Goal: Task Accomplishment & Management: Manage account settings

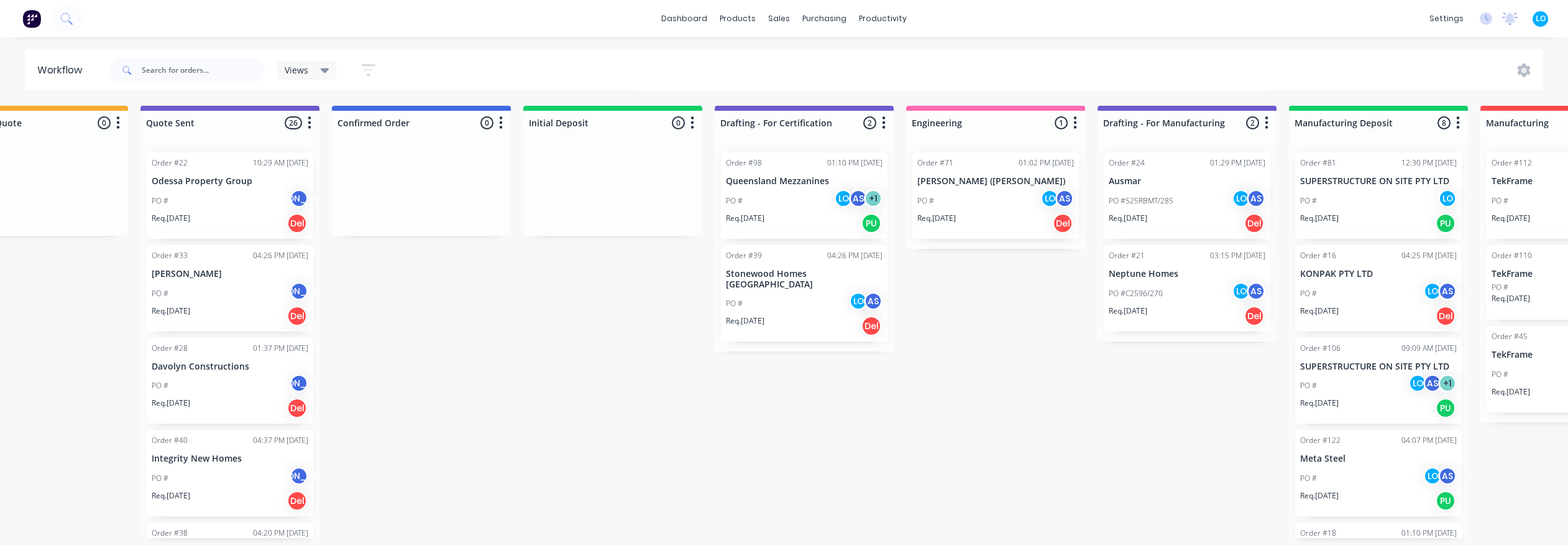
scroll to position [0, 691]
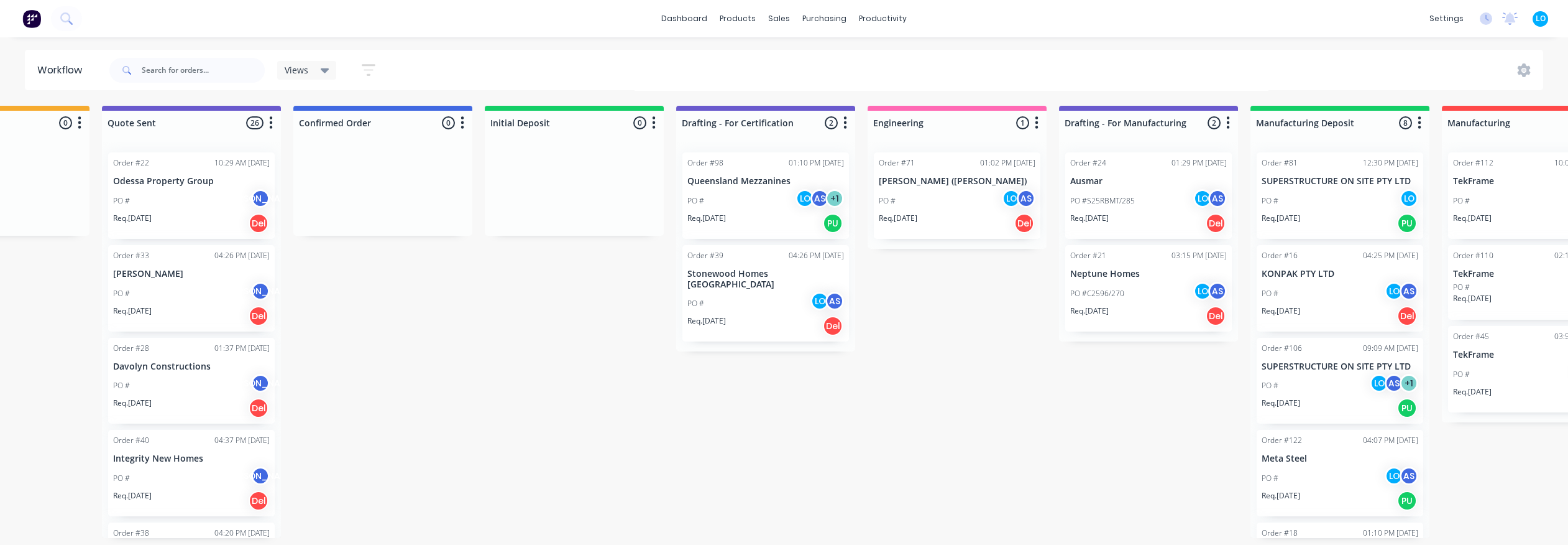
click at [1046, 411] on div "Submitted 1 Status colour #273444 hex #273444 Save Cancel Summaries Total order…" at bounding box center [877, 322] width 3154 height 432
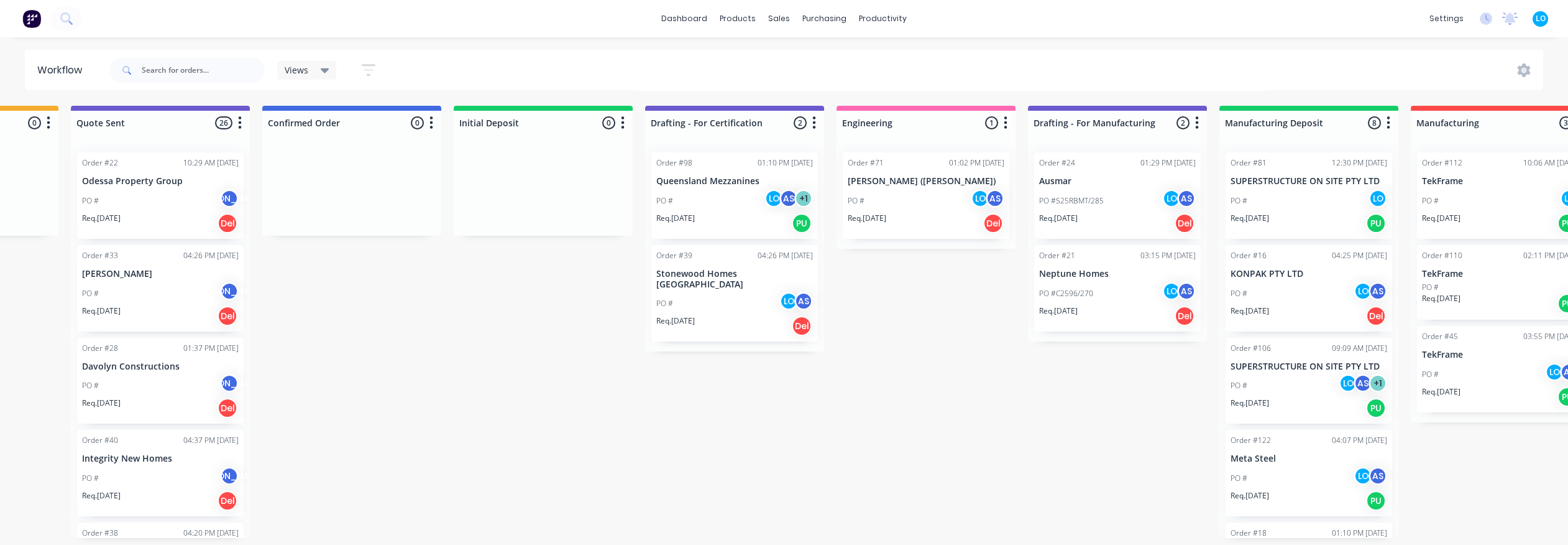
scroll to position [0, 759]
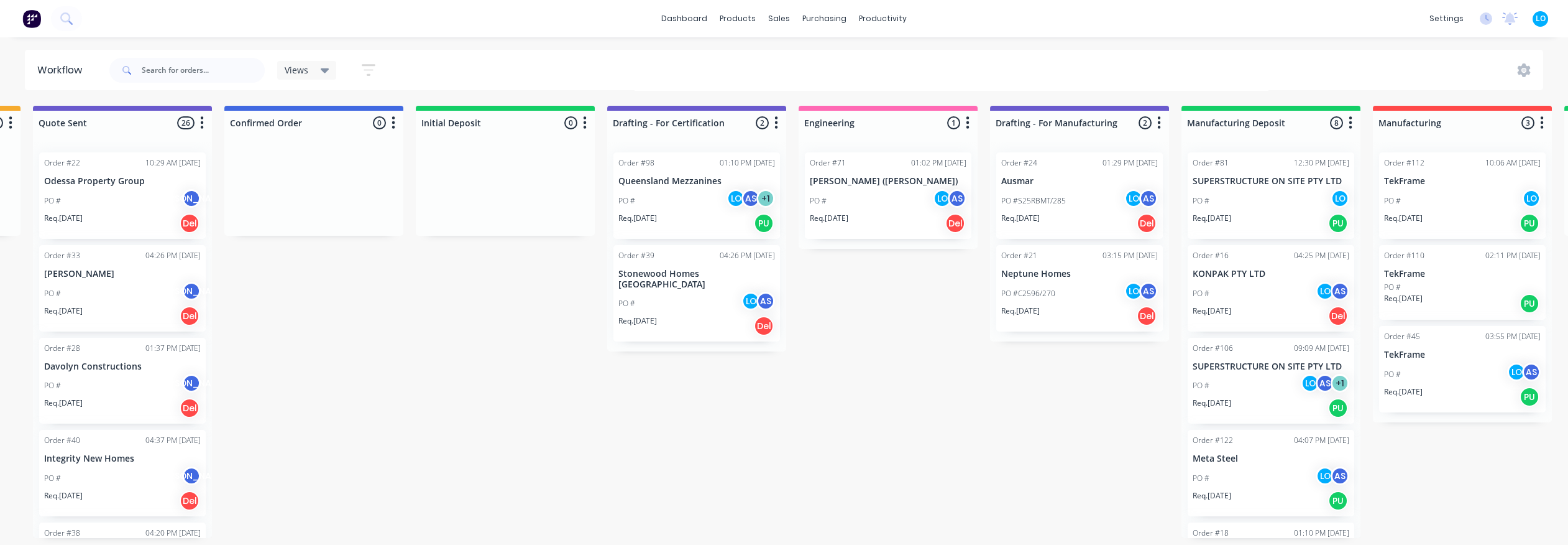
click at [1162, 355] on p "TekFrame" at bounding box center [1462, 354] width 156 height 10
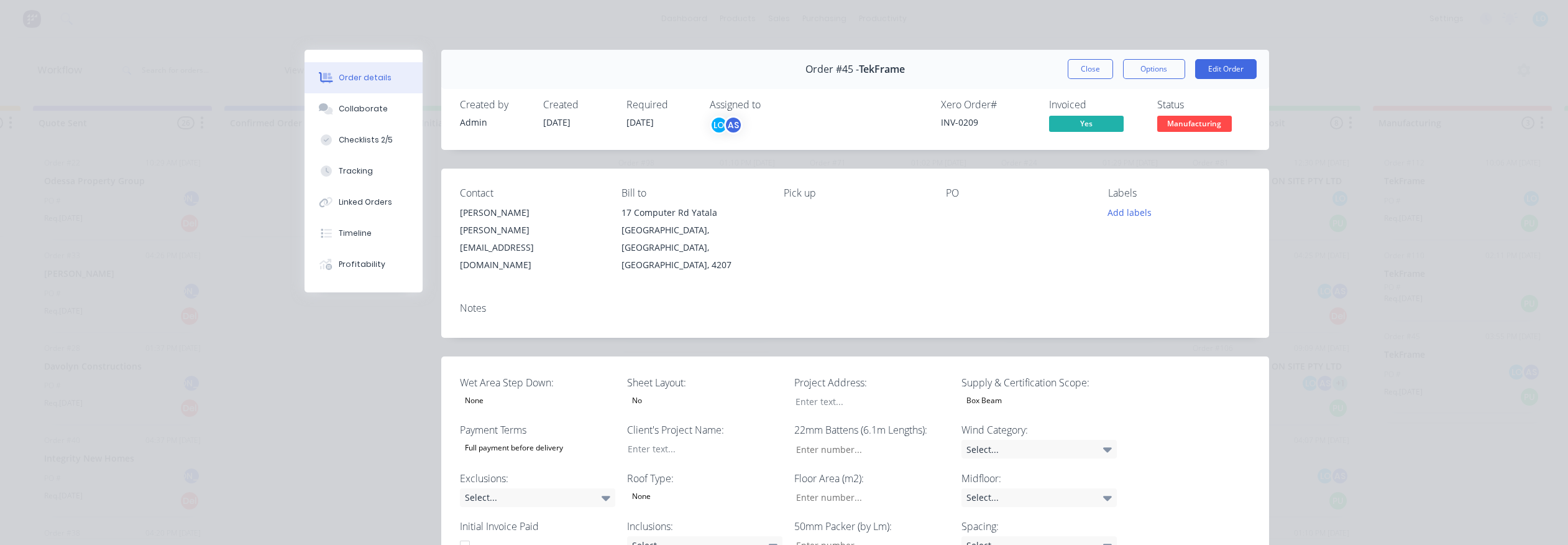
type input "0.0"
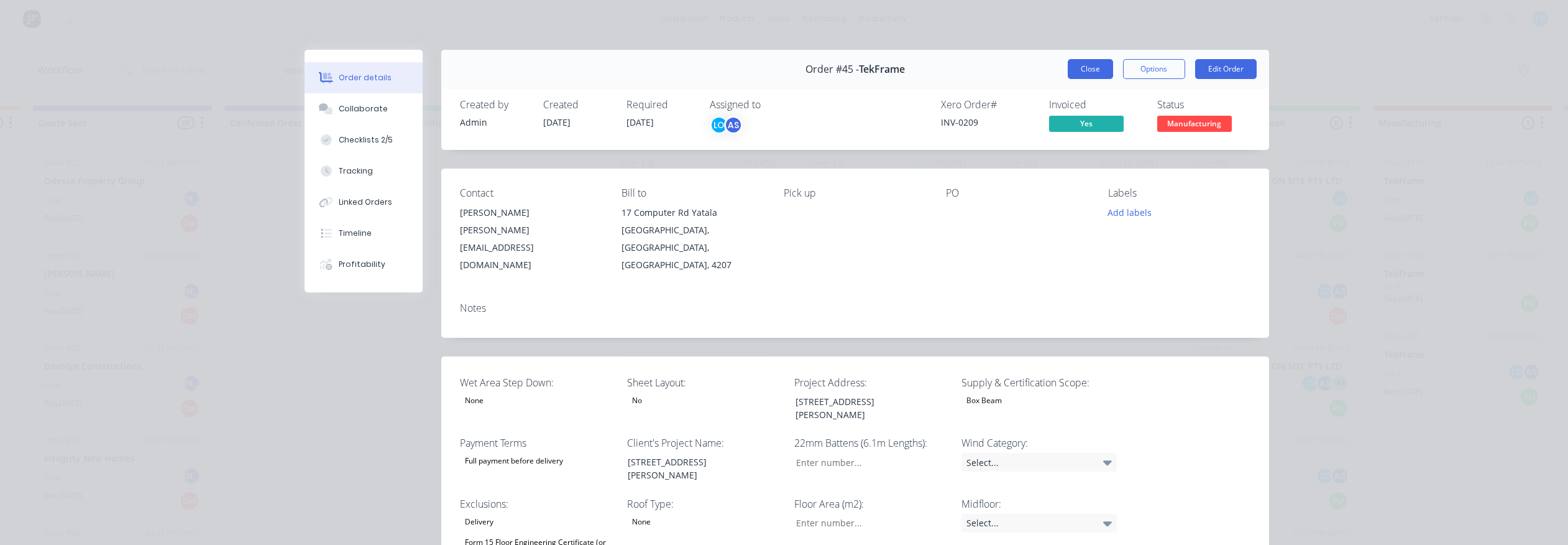
click at [1081, 66] on button "Close" at bounding box center [1090, 69] width 45 height 20
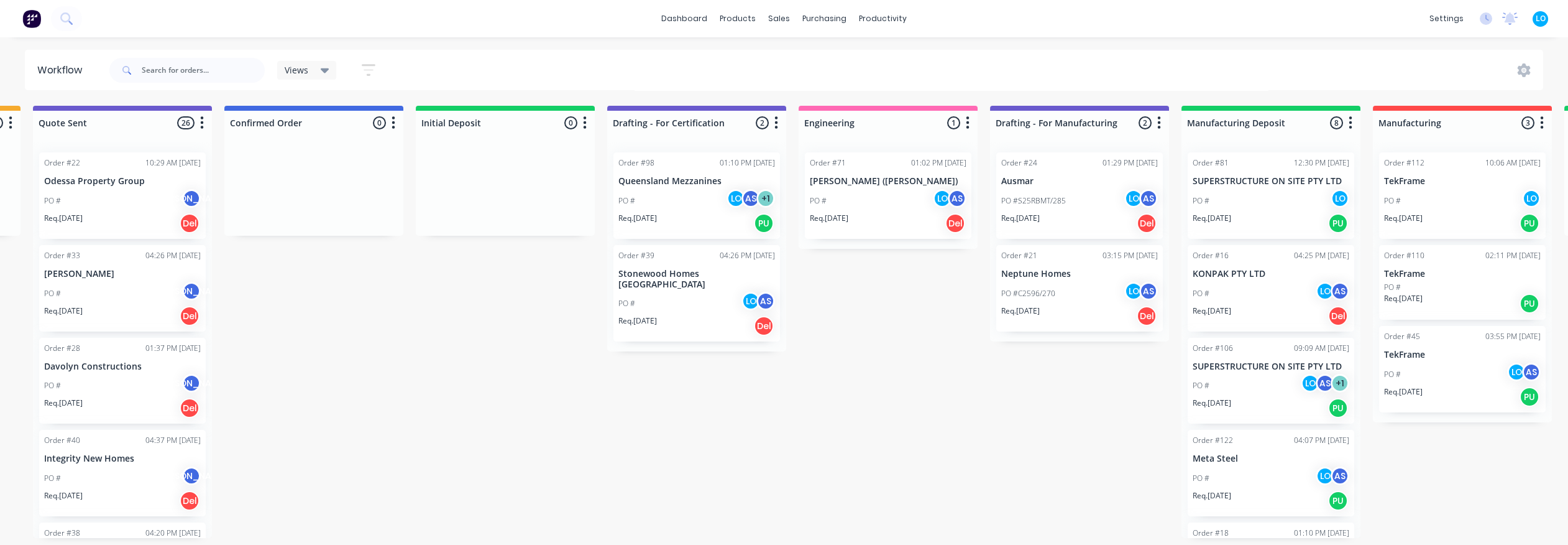
click at [1162, 282] on div "PO #" at bounding box center [1462, 287] width 156 height 11
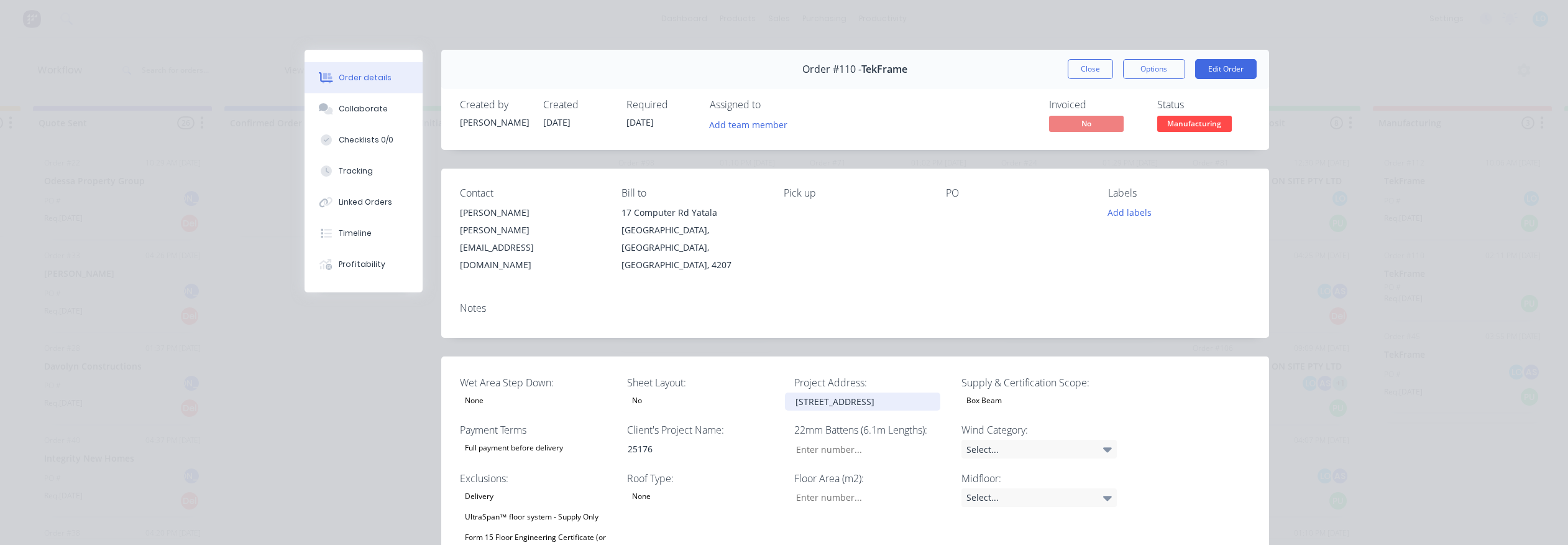
click at [861, 393] on div "[STREET_ADDRESS]" at bounding box center [862, 401] width 156 height 18
click at [849, 393] on div "[STREET_ADDRESS]" at bounding box center [862, 401] width 156 height 18
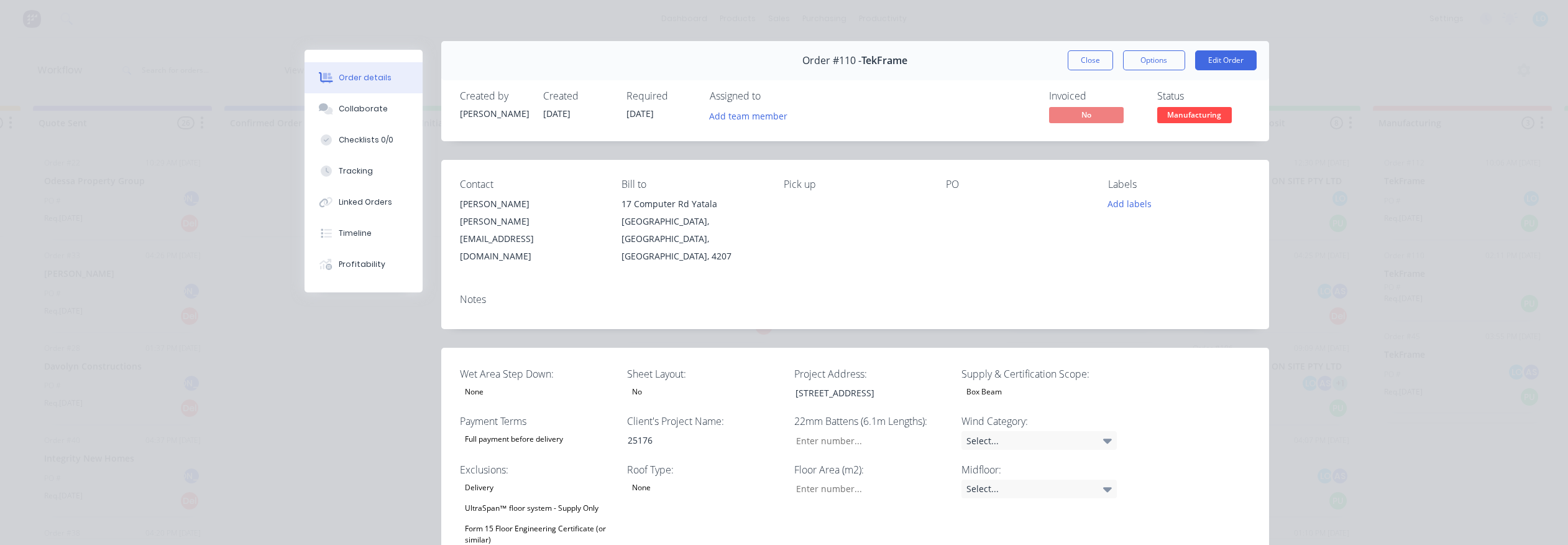
scroll to position [0, 0]
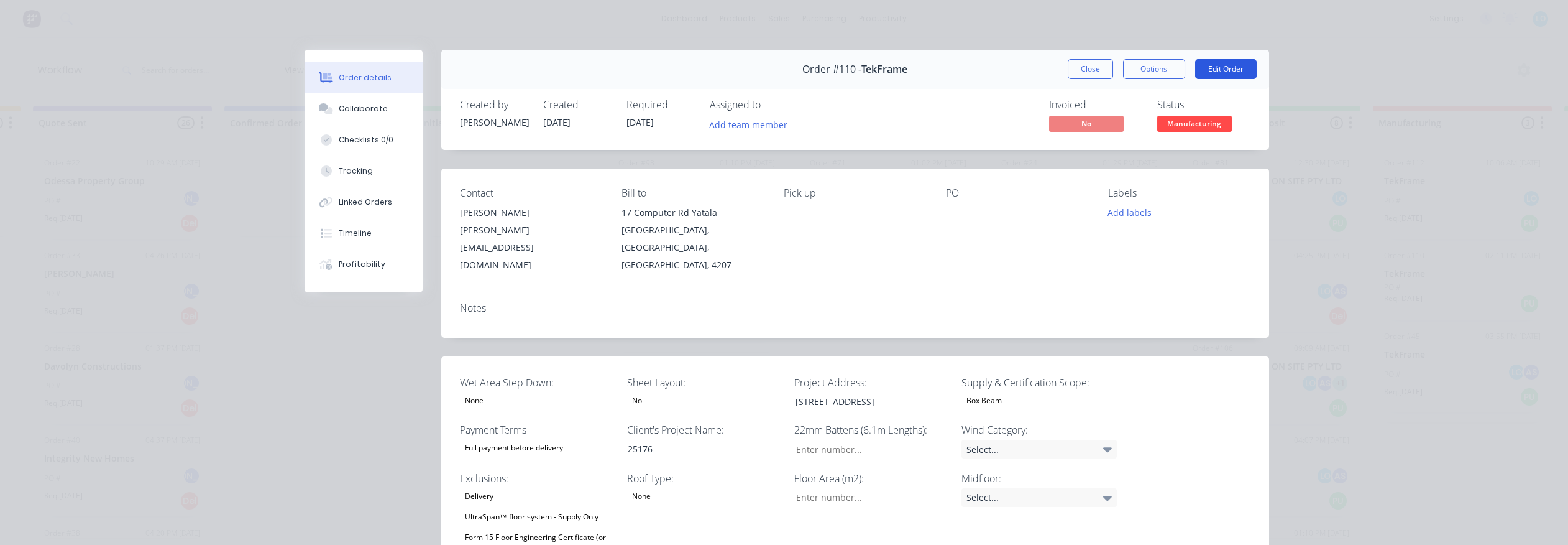
click at [1162, 72] on button "Edit Order" at bounding box center [1225, 69] width 61 height 20
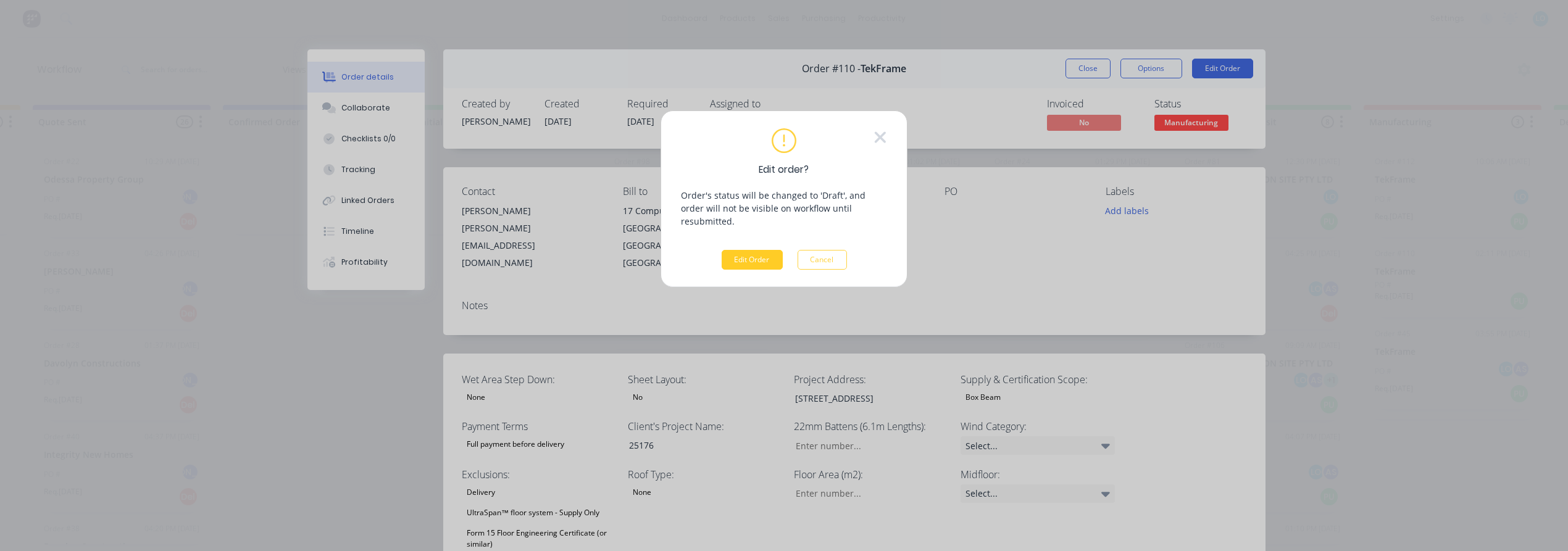
click at [737, 250] on button "Edit Order" at bounding box center [752, 260] width 61 height 20
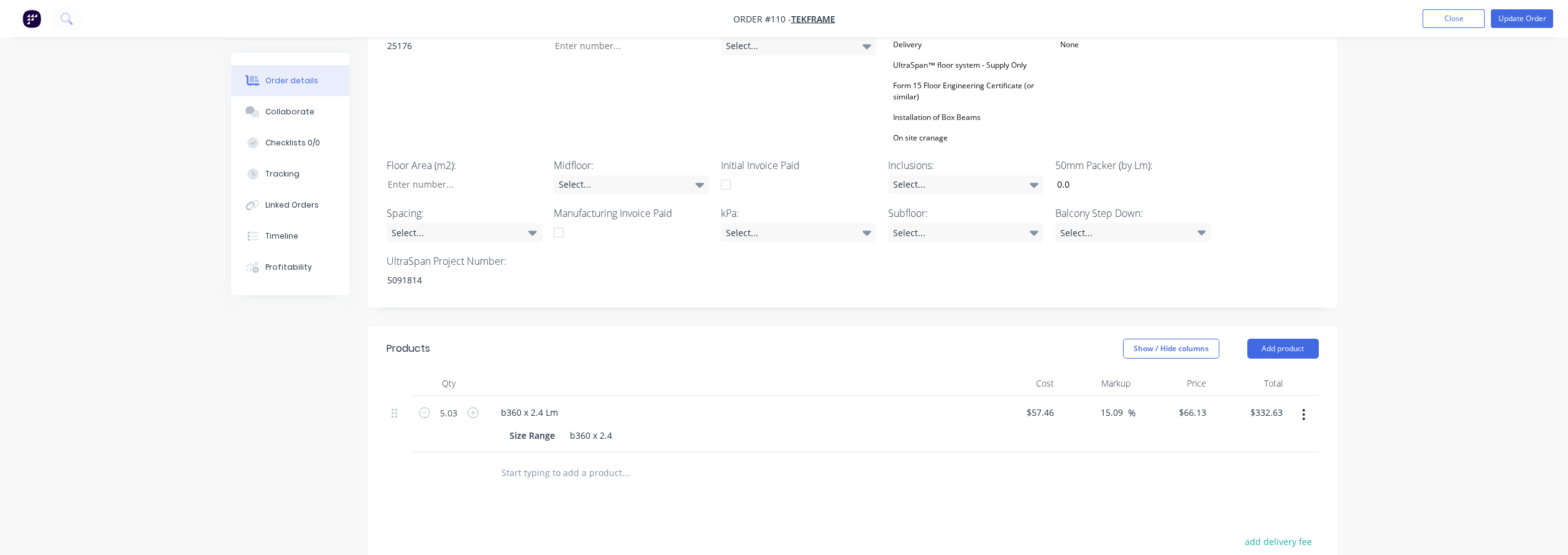
scroll to position [482, 0]
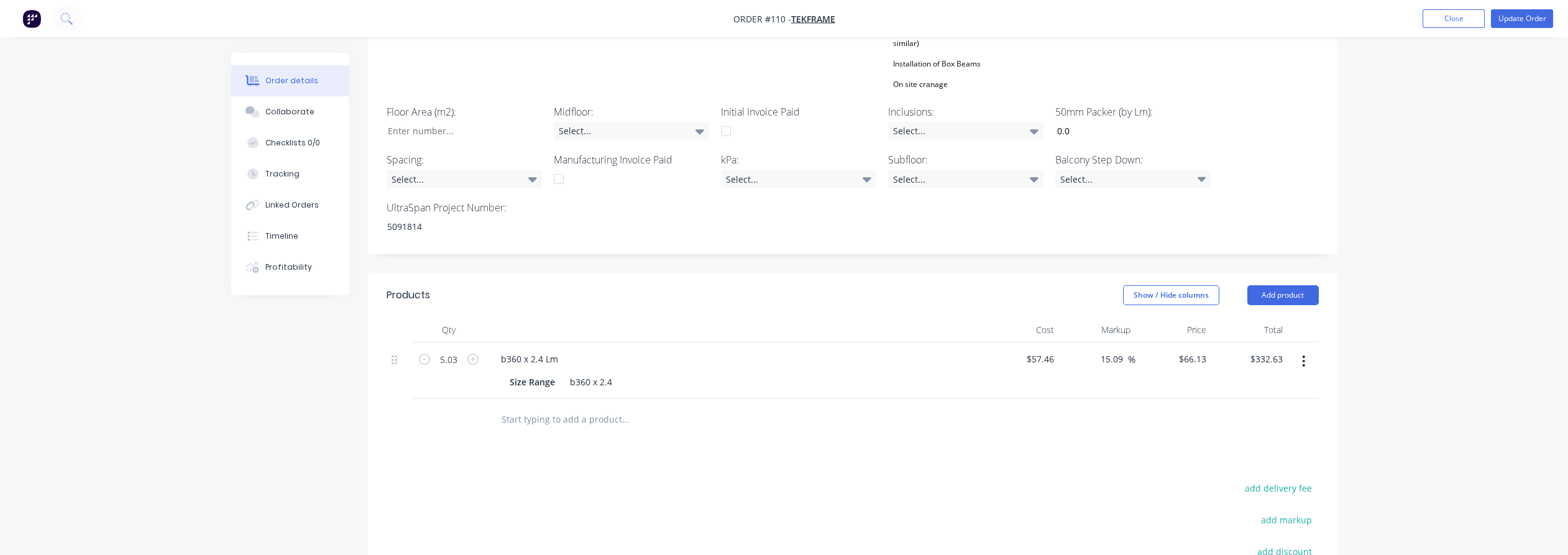
click at [535, 407] on input "text" at bounding box center [625, 419] width 249 height 25
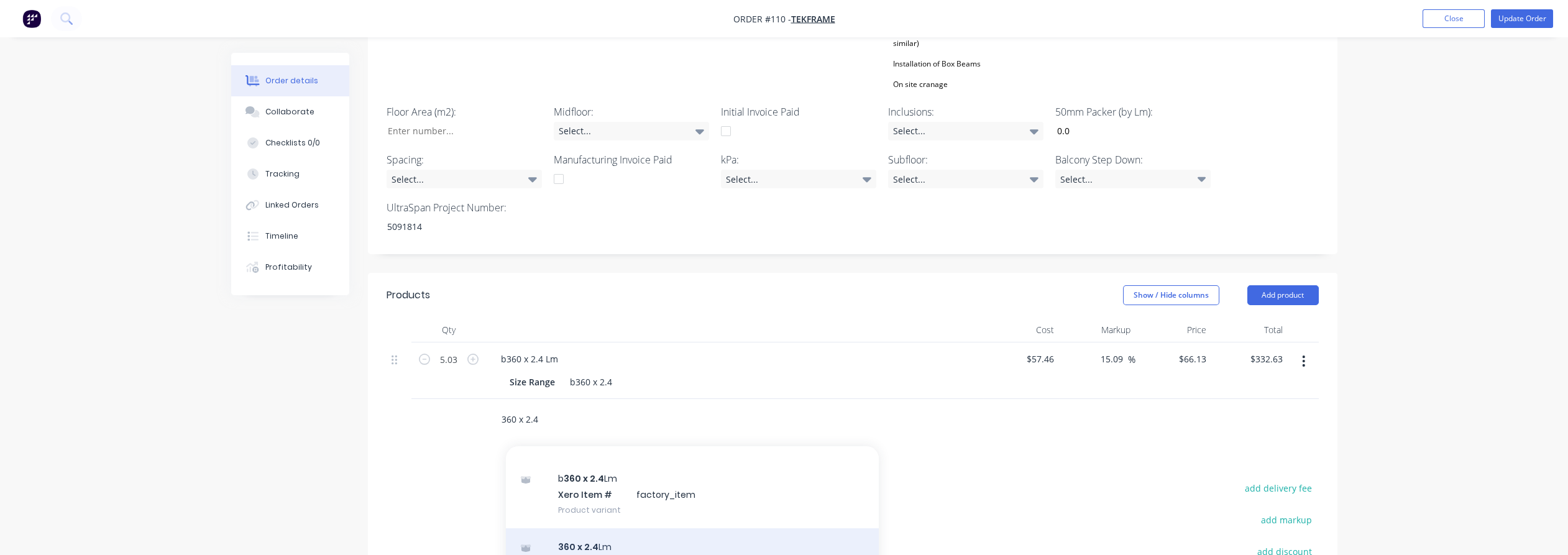
scroll to position [69, 0]
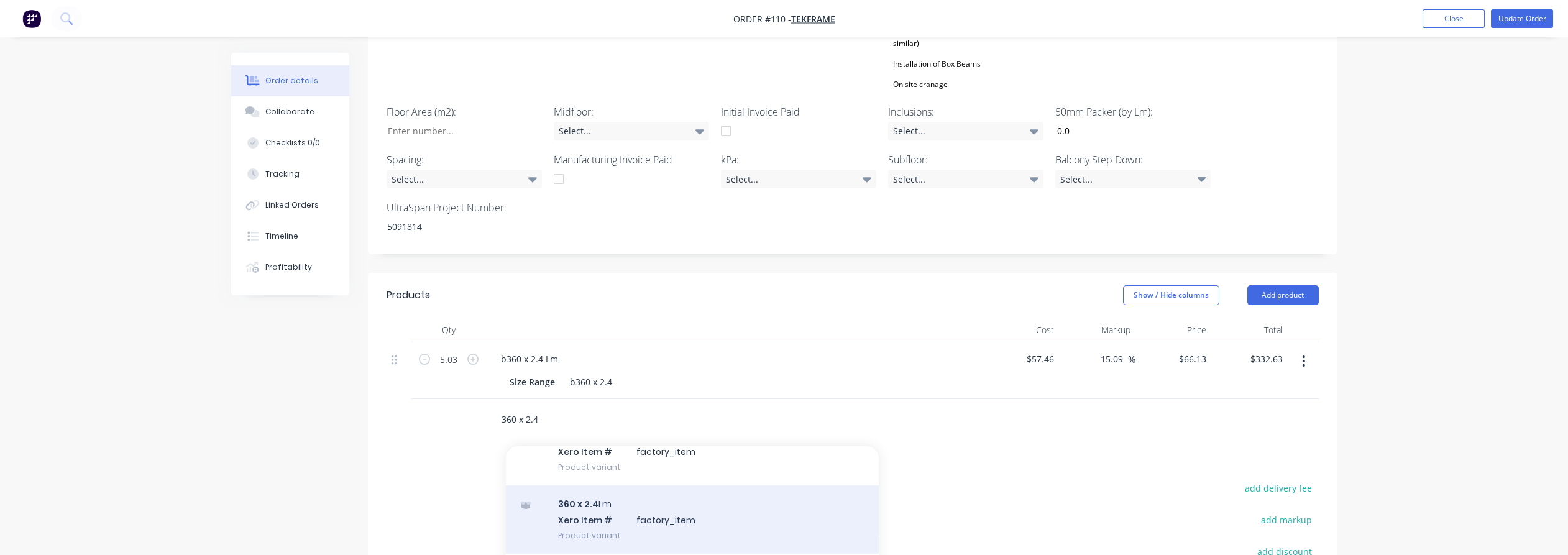
type input "360 x 2.4"
click at [653, 502] on div "360 x 2.4 Lm Xero Item # factory_item Product variant" at bounding box center [692, 520] width 373 height 69
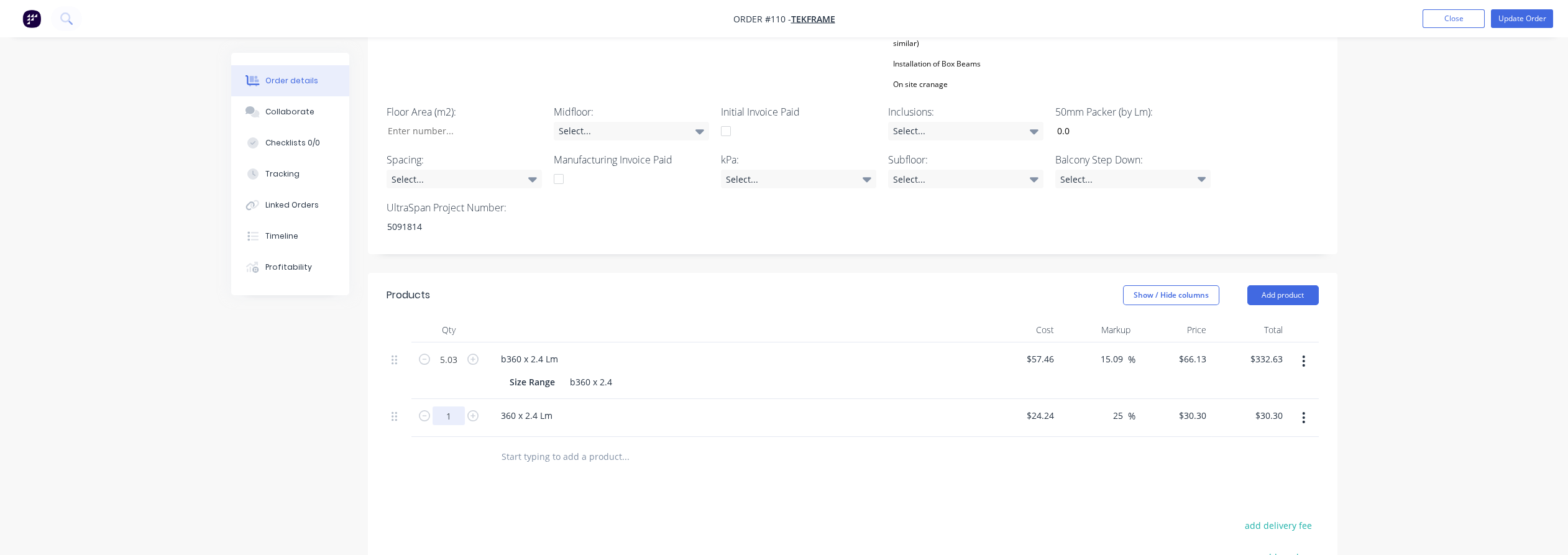
click at [451, 407] on input "1" at bounding box center [448, 415] width 33 height 18
type input "4180"
type input "$126,654.00"
click at [443, 407] on input "4180" at bounding box center [448, 415] width 33 height 18
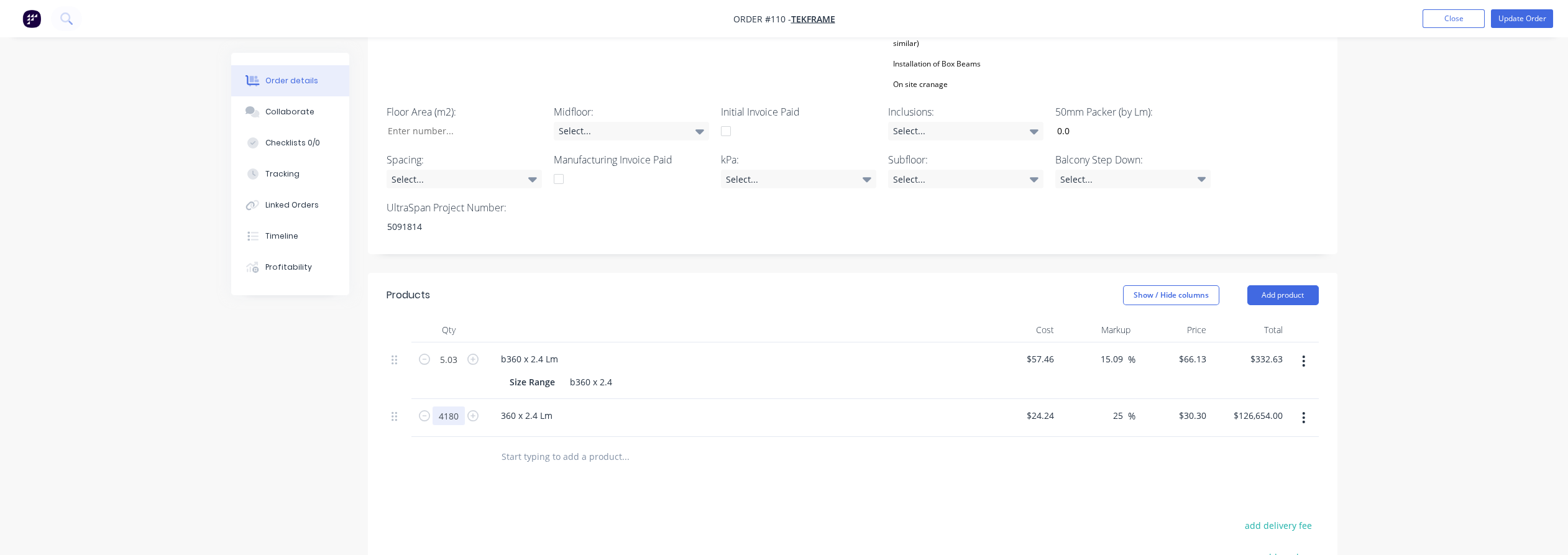
click at [445, 407] on input "4180" at bounding box center [448, 415] width 33 height 18
click at [444, 407] on input "4180" at bounding box center [448, 415] width 33 height 18
type input "4.18"
type input "$126.65"
drag, startPoint x: 905, startPoint y: 490, endPoint x: 932, endPoint y: 485, distance: 27.5
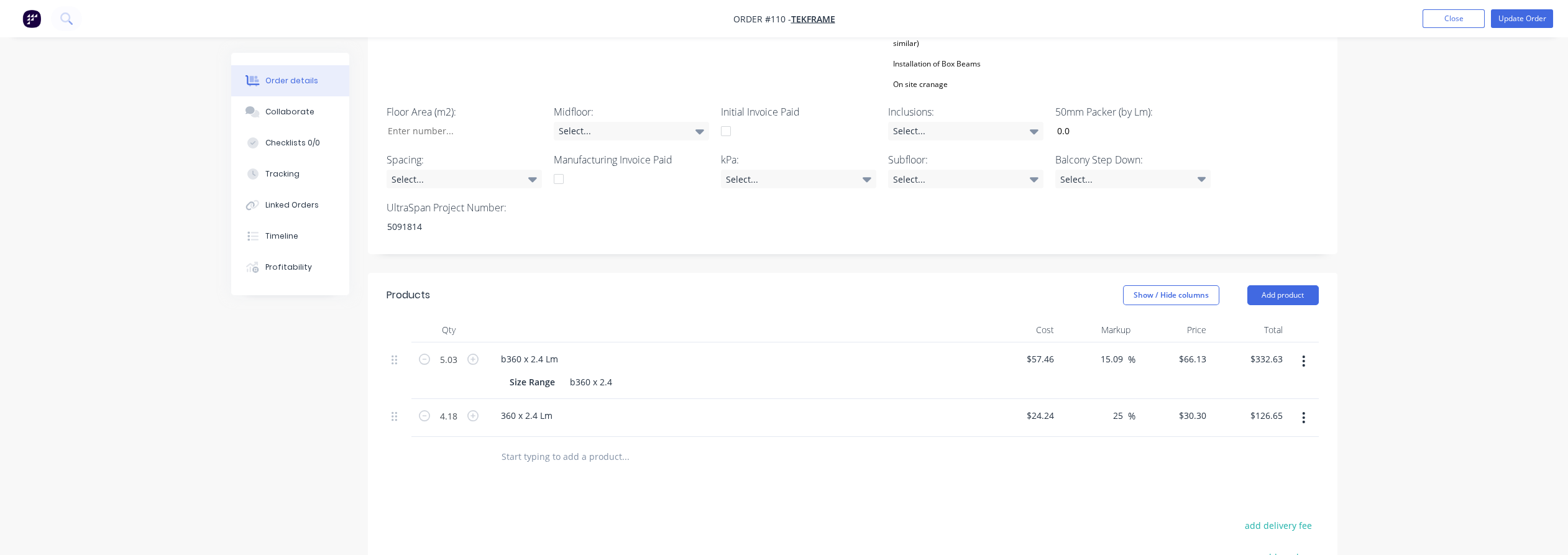
click at [909, 490] on div "Products Show / Hide columns Add product Qty Cost Markup Price Total 5.03 b360 …" at bounding box center [853, 524] width 970 height 502
click at [1162, 411] on icon "button" at bounding box center [1303, 417] width 3 height 14
click at [1162, 466] on div "Duplicate" at bounding box center [1259, 474] width 96 height 18
click at [453, 444] on input "1" at bounding box center [448, 453] width 33 height 18
type input "0.36"
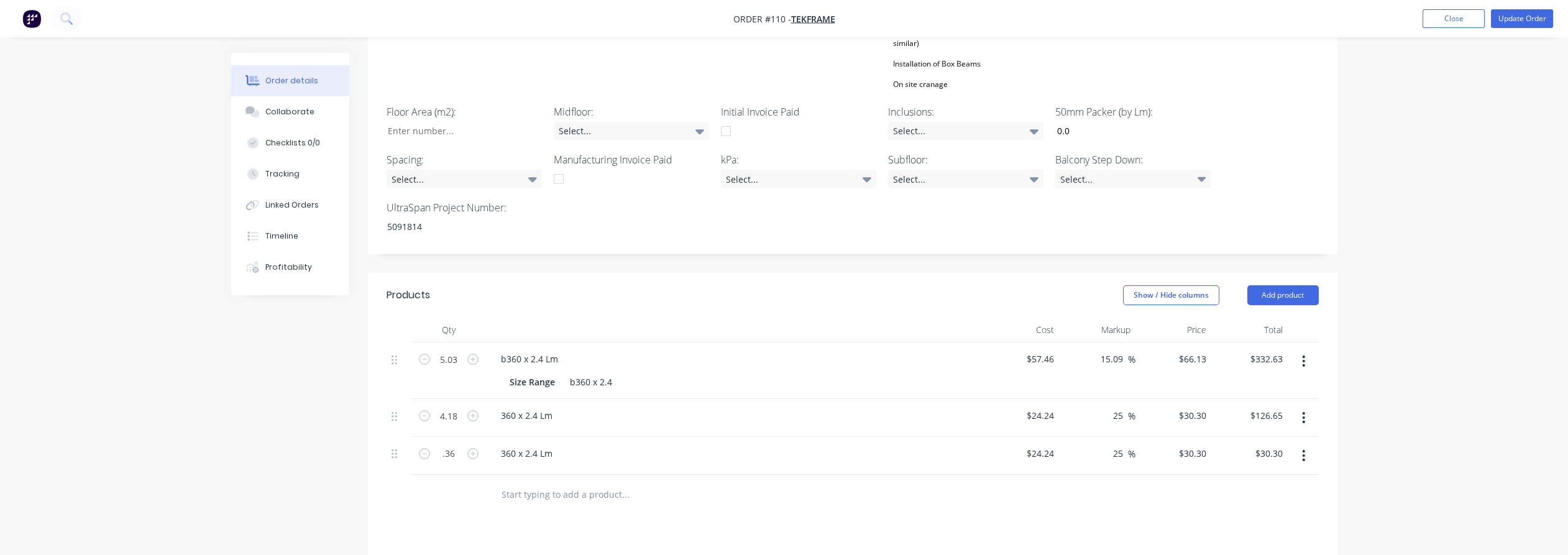
type input "$10.91"
click at [652, 525] on div "Products Show / Hide columns Add product Qty Cost Markup Price Total 5.03 b360 …" at bounding box center [853, 542] width 970 height 540
click at [1120, 407] on input "25" at bounding box center [1120, 415] width 16 height 18
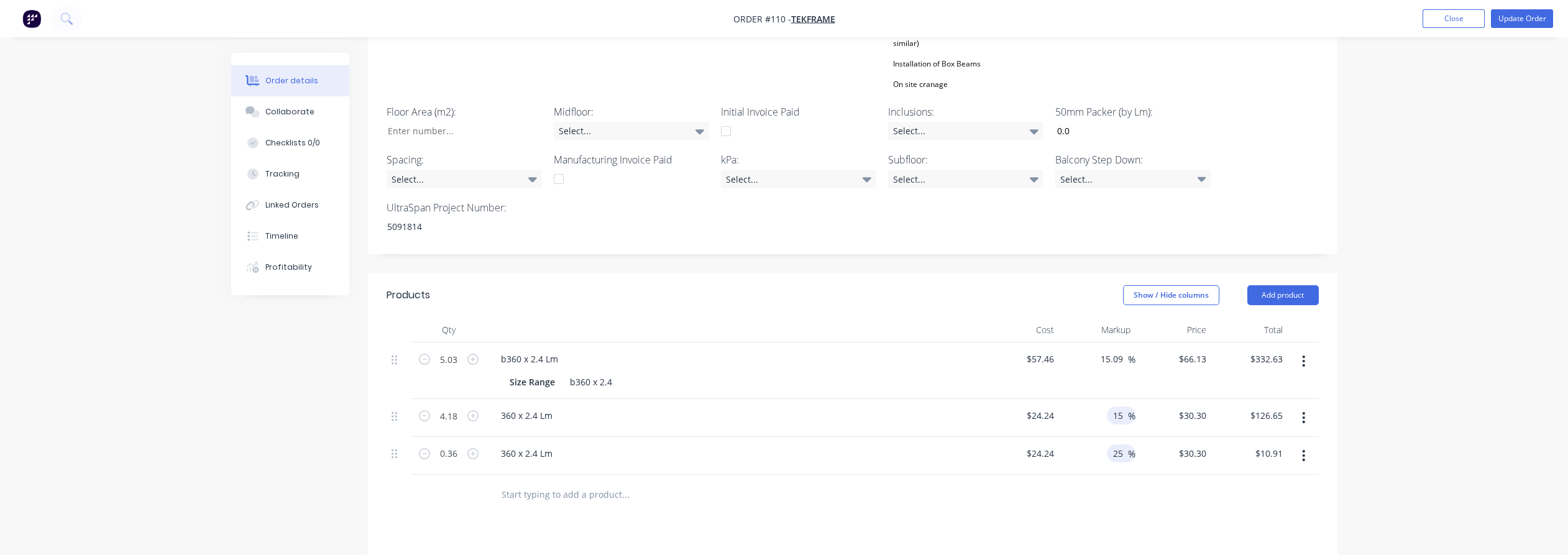
type input "15"
type input "$27.876"
type input "$116.52"
click at [1115, 444] on input "25" at bounding box center [1120, 453] width 16 height 18
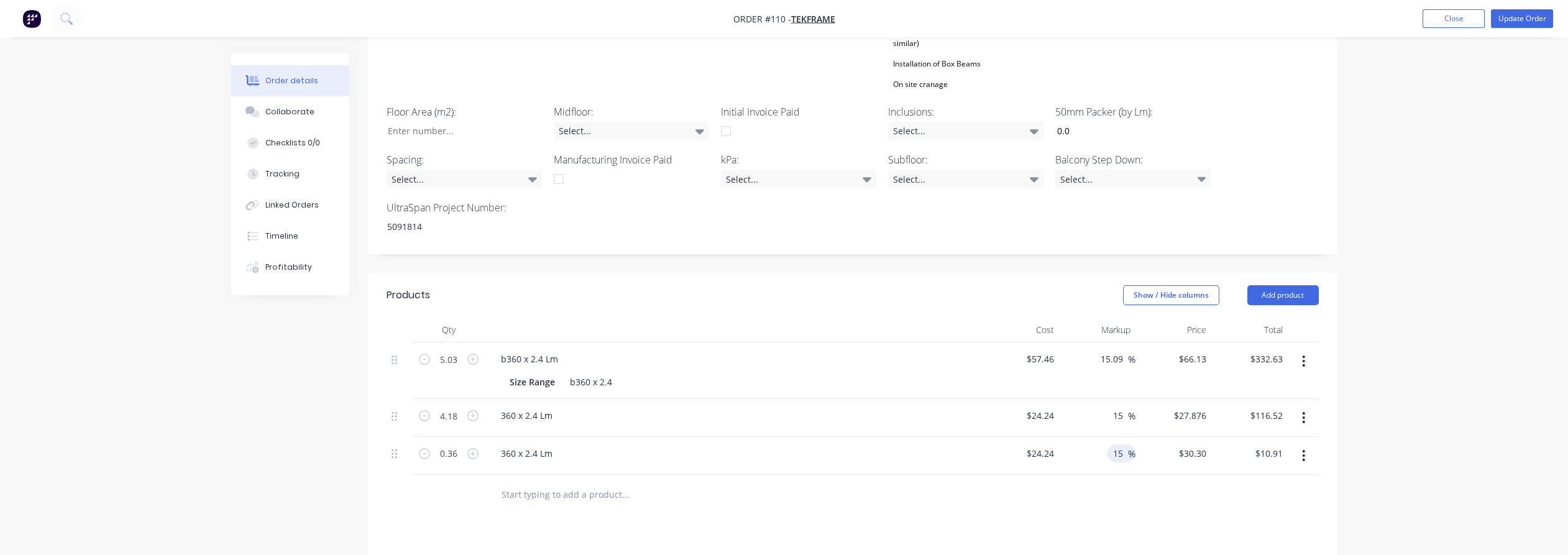
type input "15"
type input "$27.876"
type input "$10.04"
click at [1162, 506] on div "Products Show / Hide columns Add product Qty Cost Markup Price Total 5.03 b360 …" at bounding box center [853, 542] width 970 height 540
click at [1162, 407] on input "27.876" at bounding box center [1192, 415] width 38 height 18
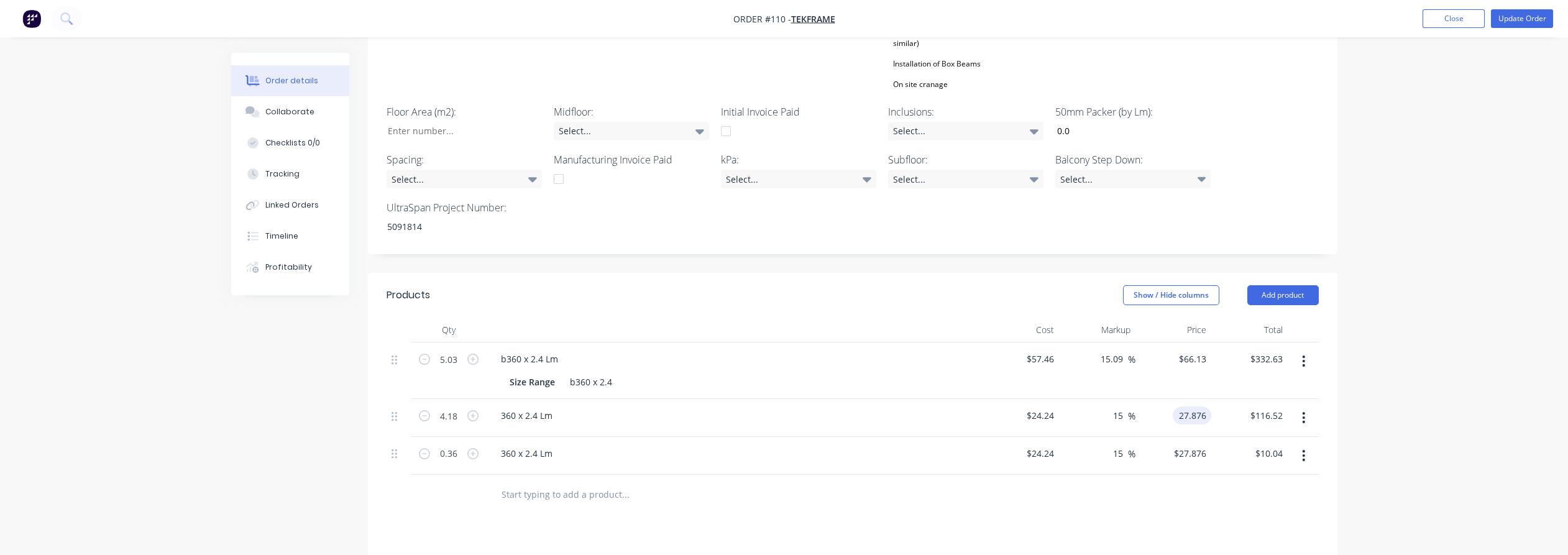
click at [1162, 407] on input "27.876" at bounding box center [1195, 415] width 33 height 18
type input "27.87"
type input "14.98"
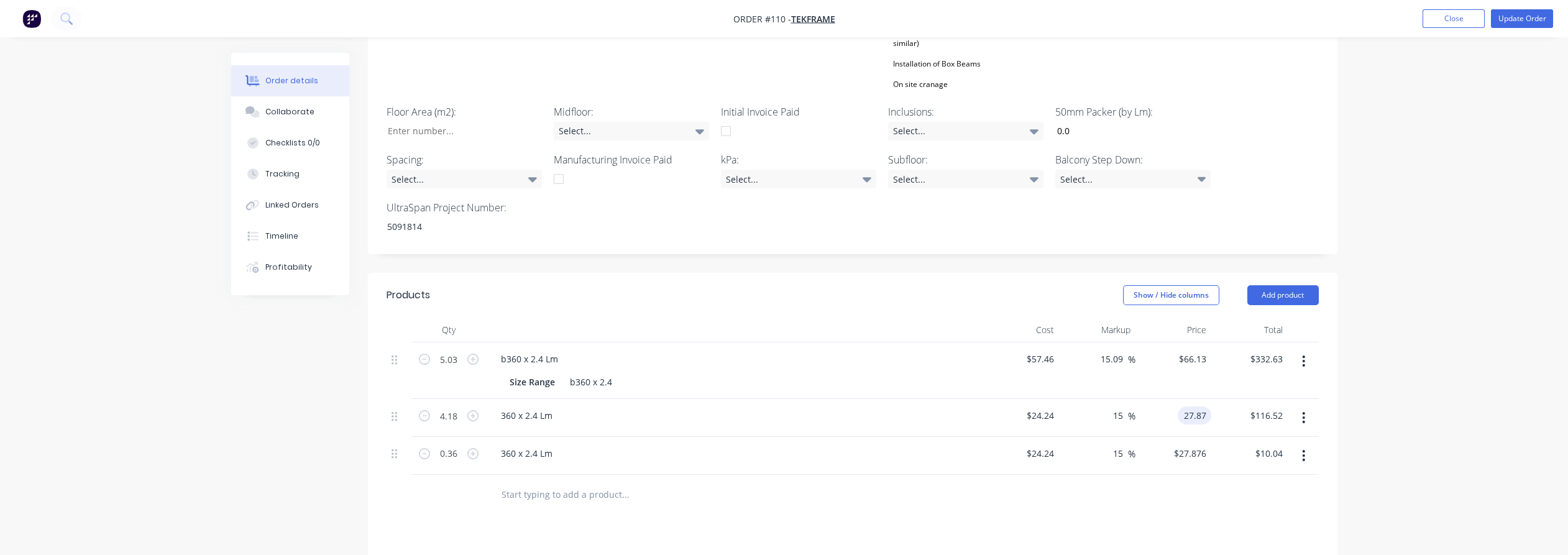
type input "$27.87"
type input "$116.50"
click at [1162, 396] on div "Order details Collaborate Checklists 0/0 Tracking Linked Orders Timeline Profit…" at bounding box center [784, 175] width 1568 height 1315
click at [1162, 444] on input "27.876" at bounding box center [1195, 453] width 33 height 18
type input "27.88"
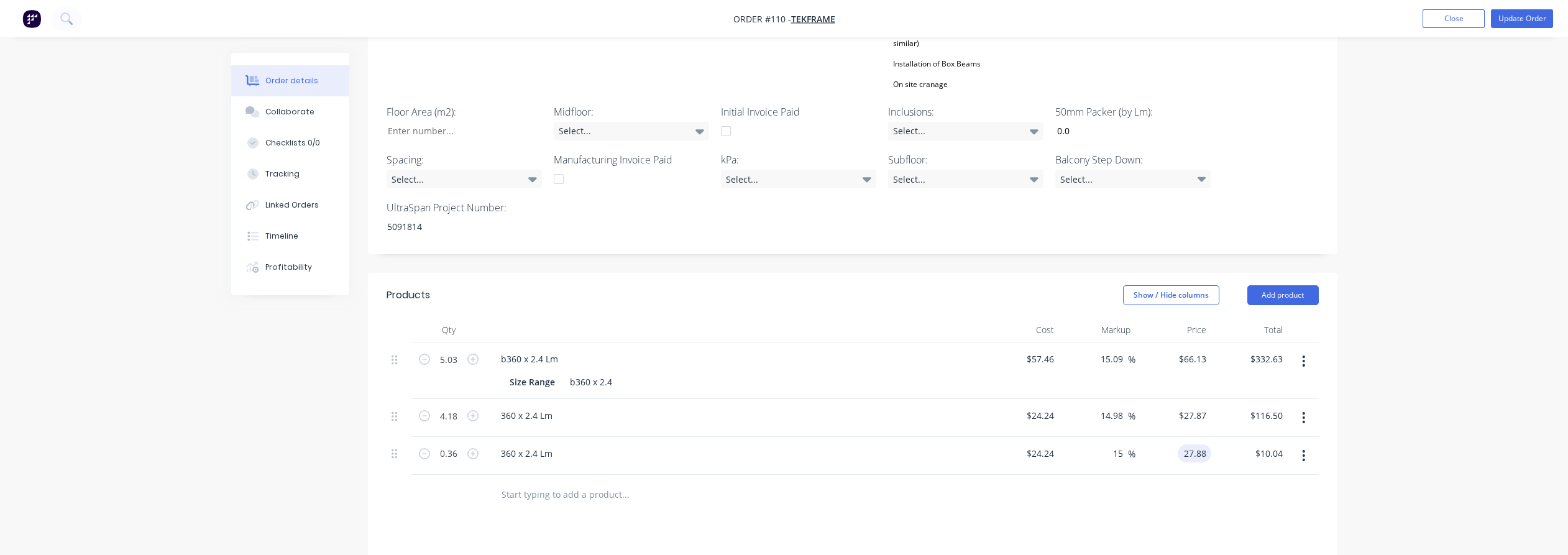
type input "15.02"
type input "$27.88"
click at [1162, 508] on div "Products Show / Hide columns Add product Qty Cost Markup Price Total 5.03 b360 …" at bounding box center [853, 542] width 970 height 540
click at [1162, 407] on input "27.87" at bounding box center [1197, 415] width 29 height 18
type input "27.88"
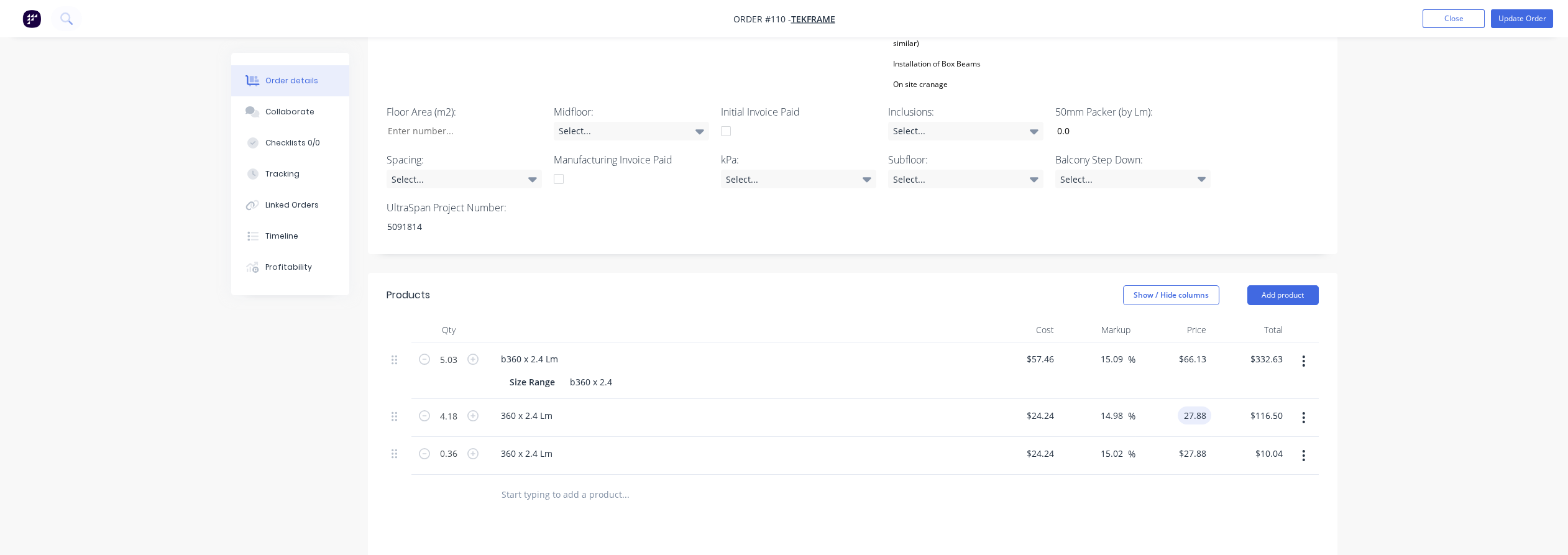
type input "15.02"
type input "$27.88"
type input "$116.54"
click at [1162, 374] on div "Order details Collaborate Checklists 0/0 Tracking Linked Orders Timeline Profit…" at bounding box center [784, 175] width 1568 height 1315
click at [1162, 320] on div "Order details Collaborate Checklists 0/0 Tracking Linked Orders Timeline Profit…" at bounding box center [784, 175] width 1568 height 1315
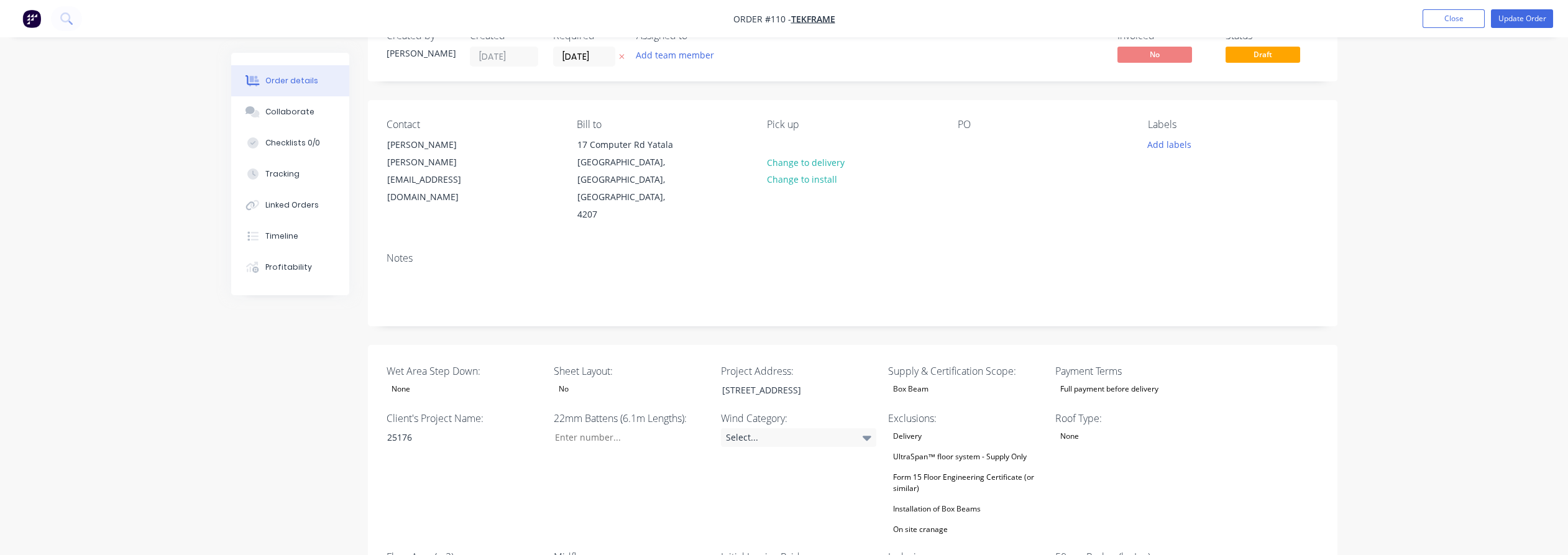
scroll to position [0, 0]
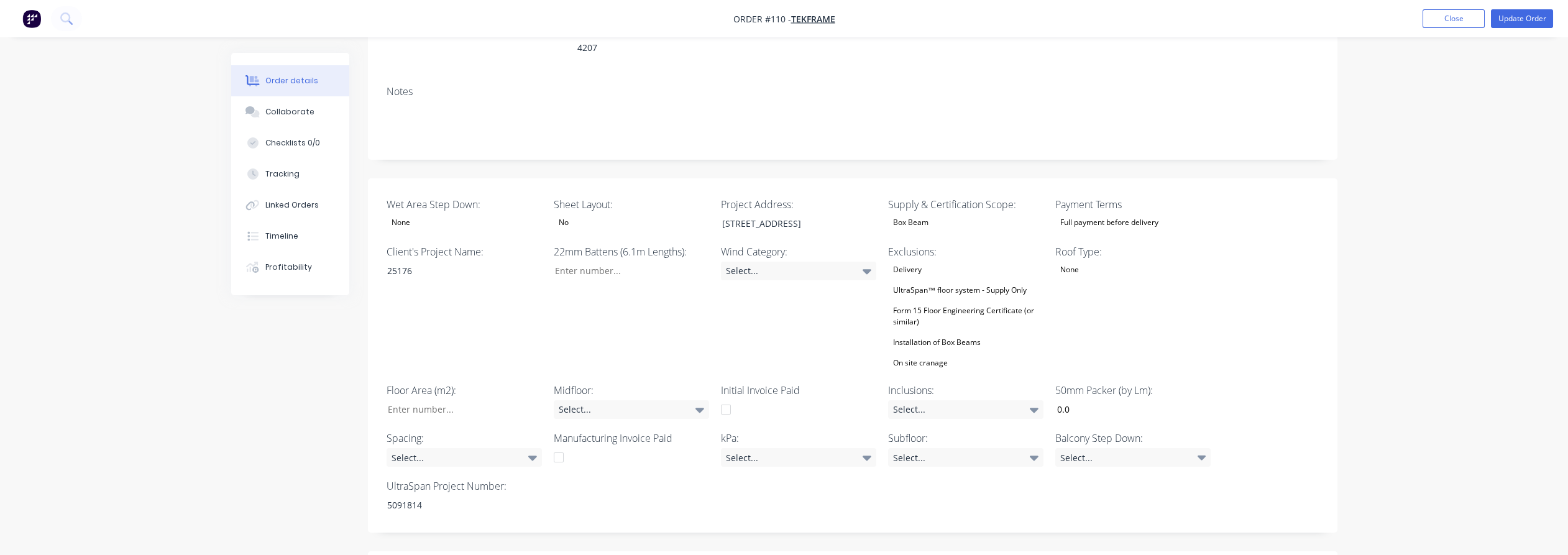
scroll to position [207, 0]
click at [930, 212] on div "Box Beam" at bounding box center [910, 220] width 45 height 16
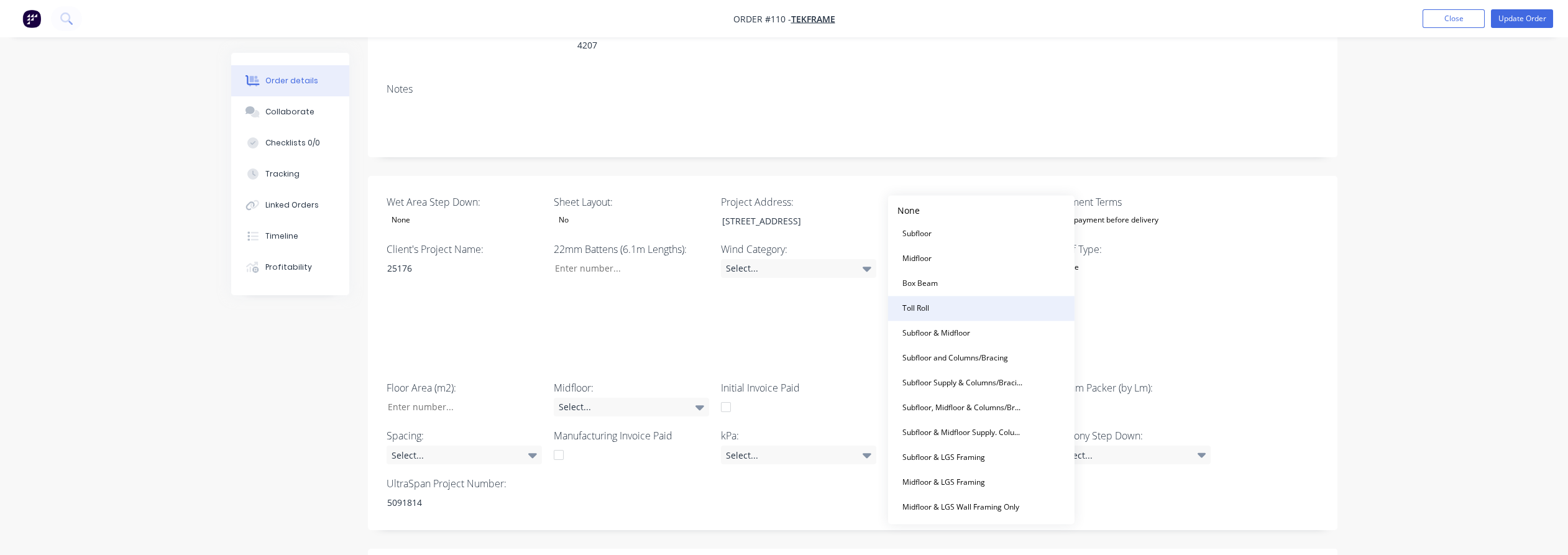
click at [944, 300] on button "Toll Roll" at bounding box center [981, 308] width 187 height 25
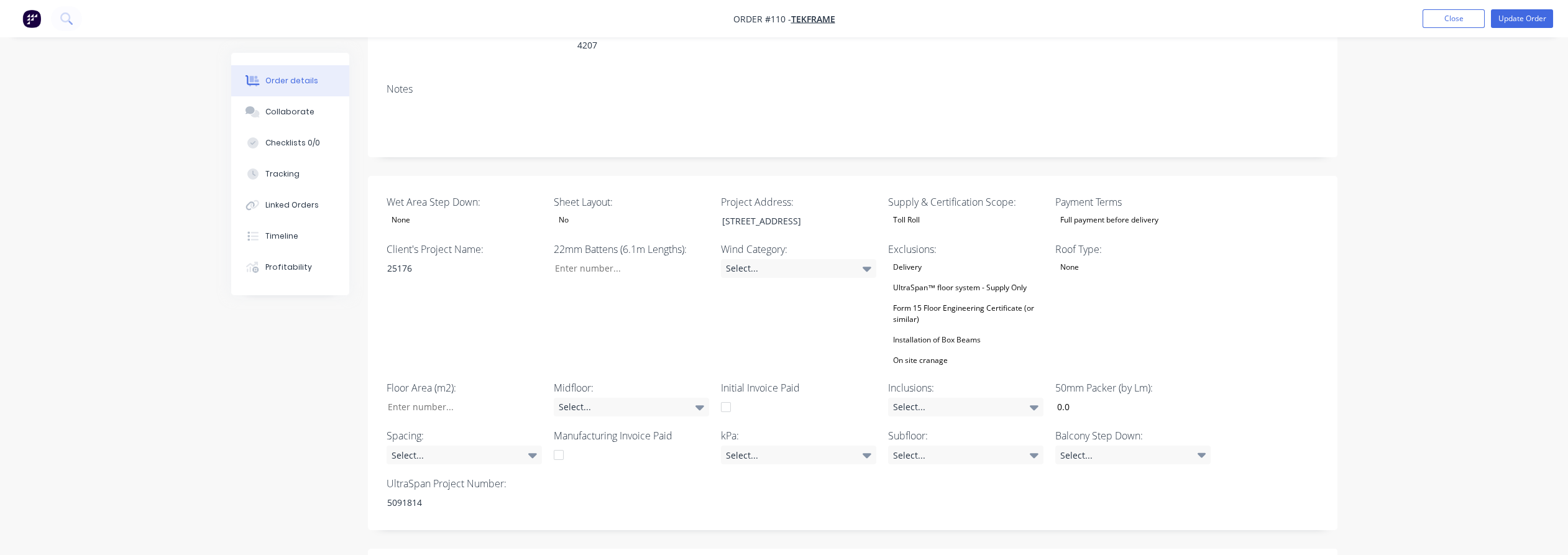
click at [1162, 268] on div "Wet Area Step Down: None Sheet Layout: No Project Address: [STREET_ADDRESS] Sup…" at bounding box center [853, 353] width 970 height 355
type input "0"
click at [1091, 398] on input "0" at bounding box center [1129, 407] width 164 height 18
click at [1162, 371] on div "Order details Collaborate Checklists 0/0 Tracking Linked Orders Timeline Profit…" at bounding box center [784, 451] width 1568 height 1315
click at [428, 476] on div "UltraSpan Project Number: 5091814" at bounding box center [464, 494] width 156 height 35
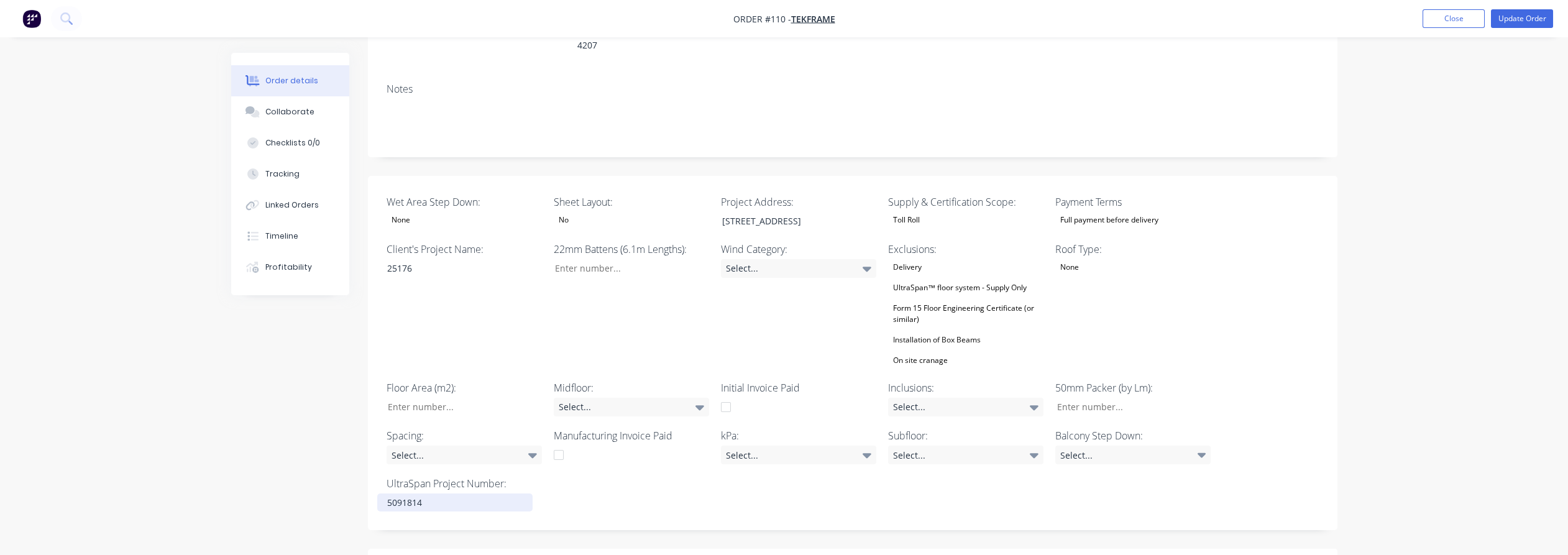
drag, startPoint x: 428, startPoint y: 469, endPoint x: 427, endPoint y: 480, distance: 11.0
click at [427, 494] on div "5091814" at bounding box center [455, 502] width 156 height 18
click at [411, 494] on div "5091814" at bounding box center [455, 502] width 156 height 18
copy div "5091814"
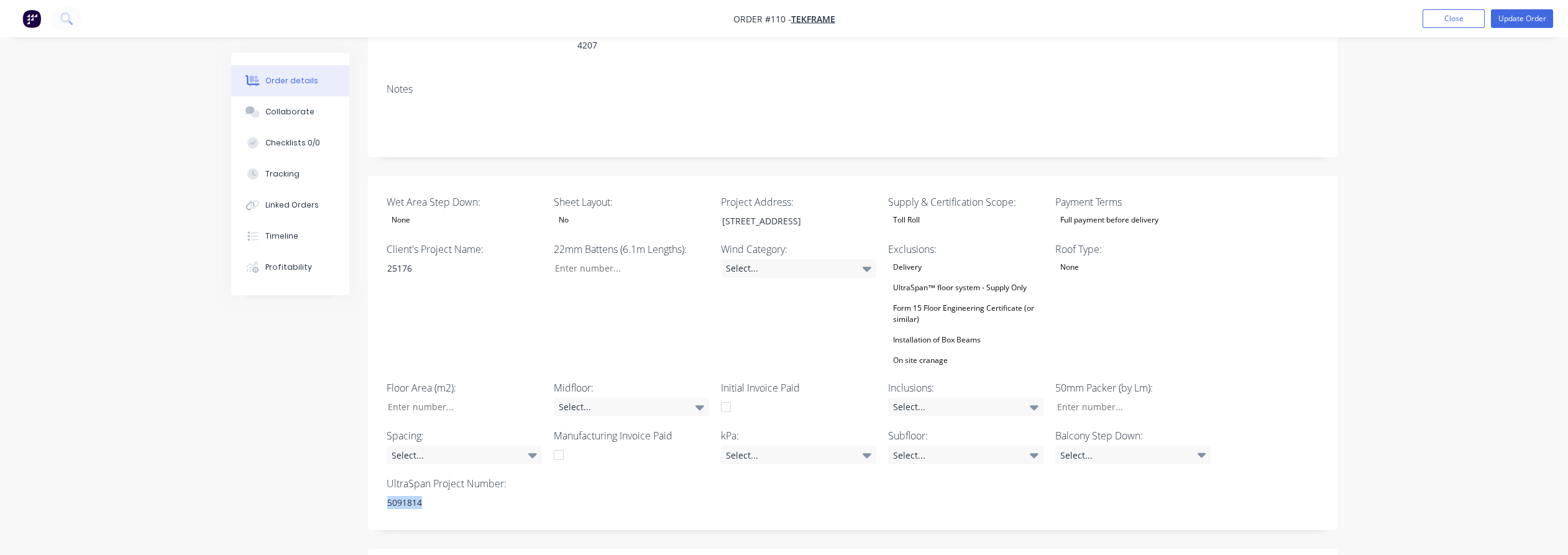
click at [1162, 209] on div "Order details Collaborate Checklists 0/0 Tracking Linked Orders Timeline Profit…" at bounding box center [784, 451] width 1568 height 1315
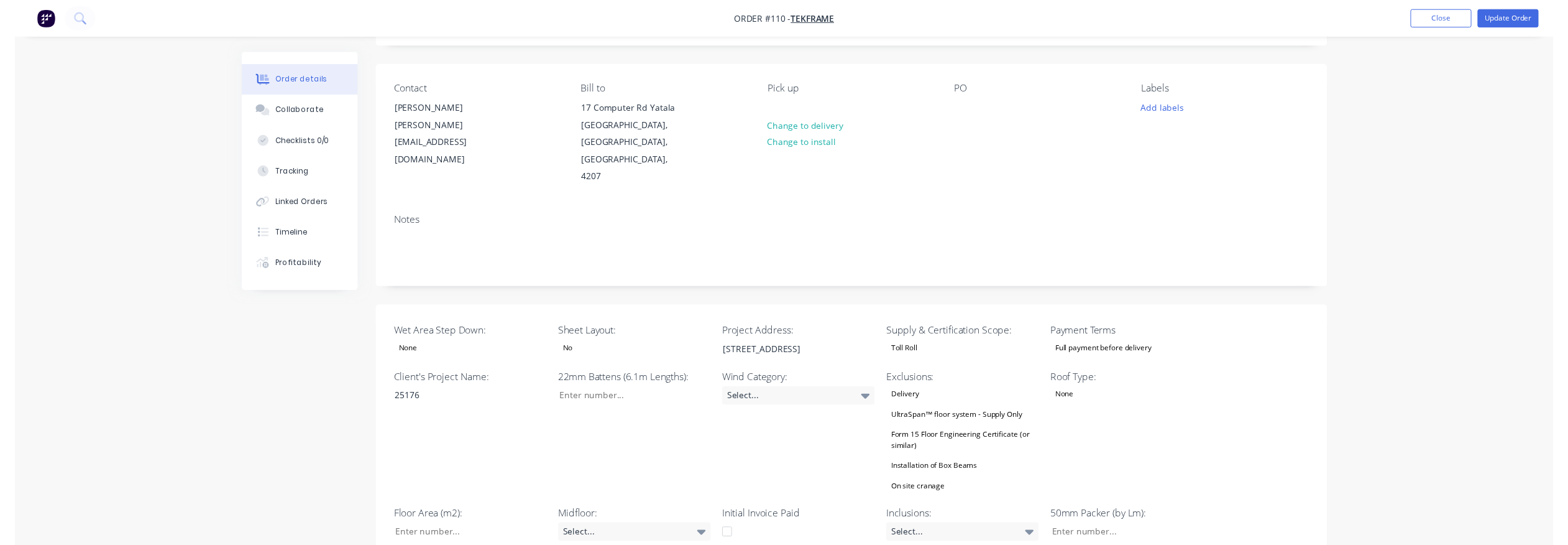
scroll to position [0, 0]
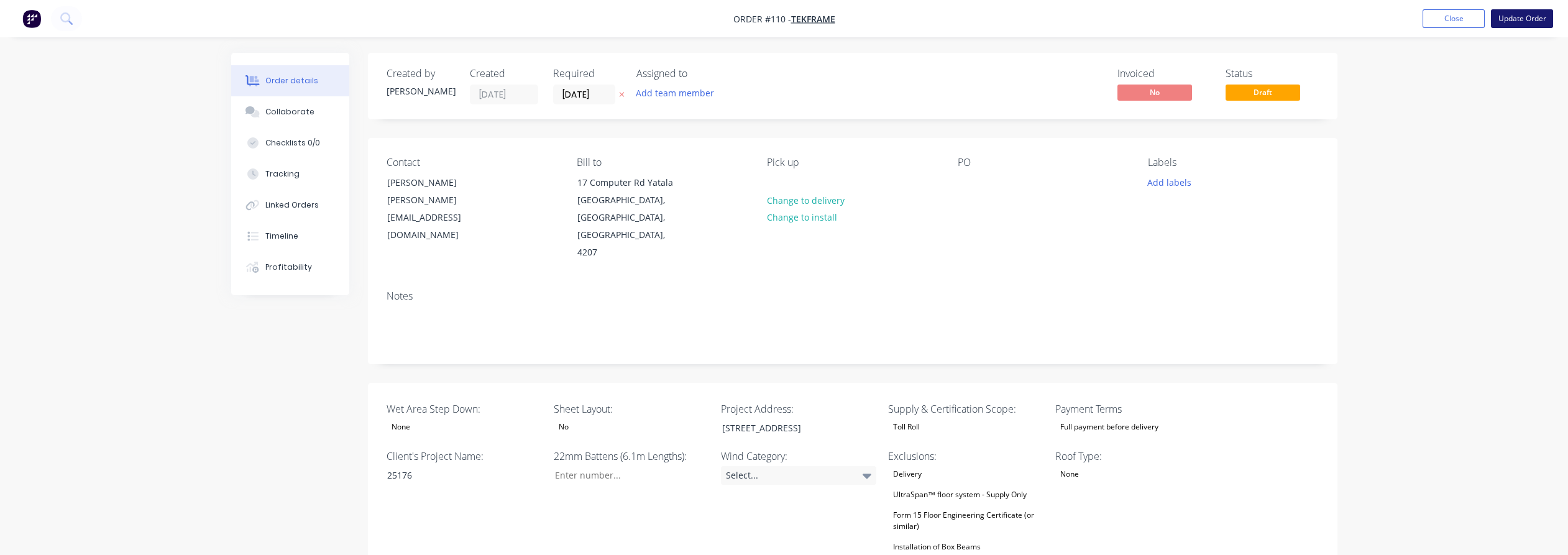
click at [1162, 19] on button "Update Order" at bounding box center [1522, 18] width 62 height 18
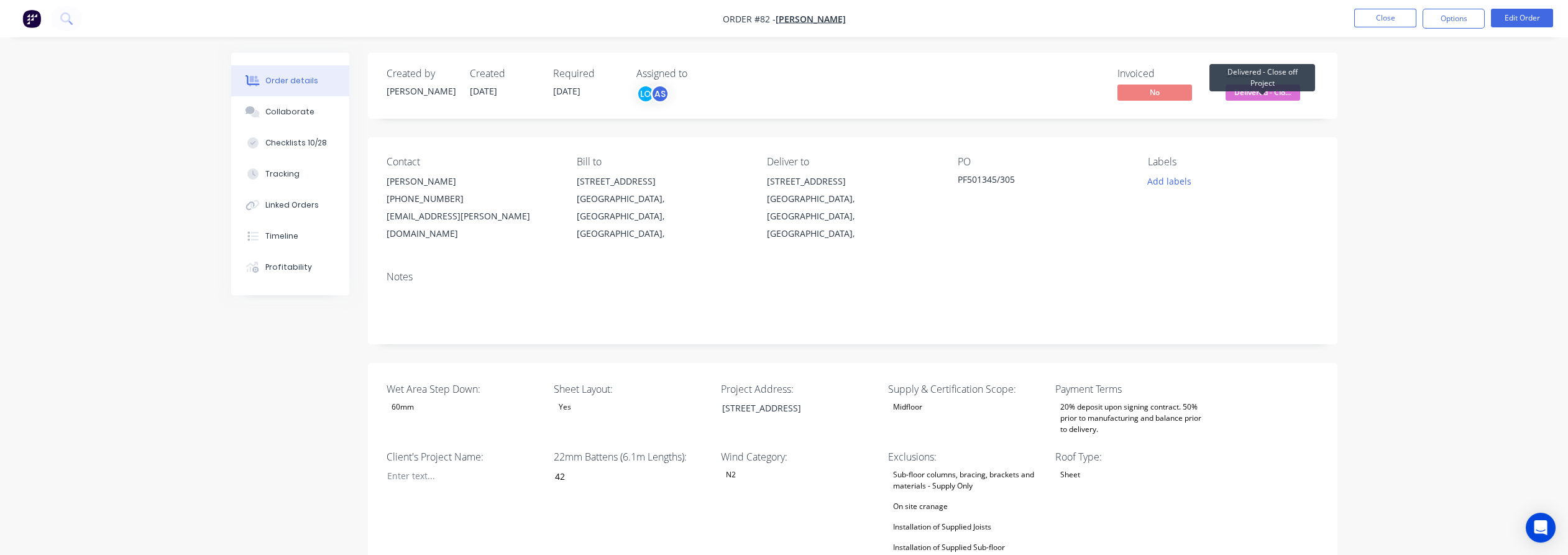
click at [1152, 89] on span "Delivered - Clo..." at bounding box center [1263, 92] width 75 height 15
